Goal: Go to known website: Go to known website

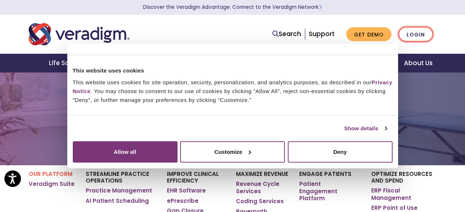
click at [411, 32] on link "Login" at bounding box center [415, 34] width 35 height 15
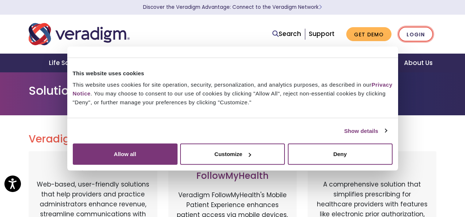
click at [411, 32] on link "Login" at bounding box center [415, 34] width 35 height 15
click at [323, 138] on div "This website uses cookies This website uses cookies for site operation, securit…" at bounding box center [232, 98] width 331 height 80
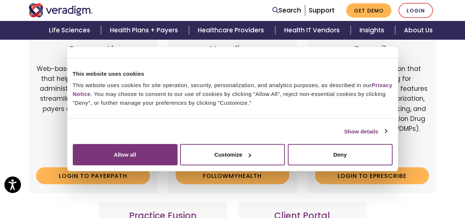
scroll to position [117, 0]
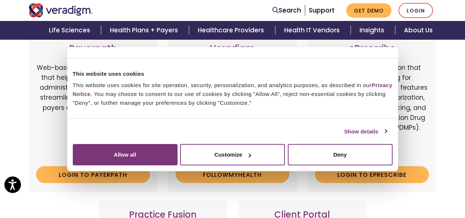
click at [299, 139] on div "Consent Selection Necessary Preferences Statistics Marketing Show details" at bounding box center [232, 129] width 331 height 20
click at [398, 134] on div "Consent Details [#IABV2SETTINGS#] About This website uses cookies This website …" at bounding box center [232, 109] width 331 height 125
click at [378, 165] on button "Deny" at bounding box center [340, 154] width 105 height 21
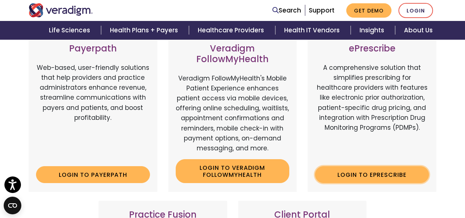
click at [354, 172] on link "Login to ePrescribe" at bounding box center [372, 174] width 114 height 17
